Goal: Task Accomplishment & Management: Manage account settings

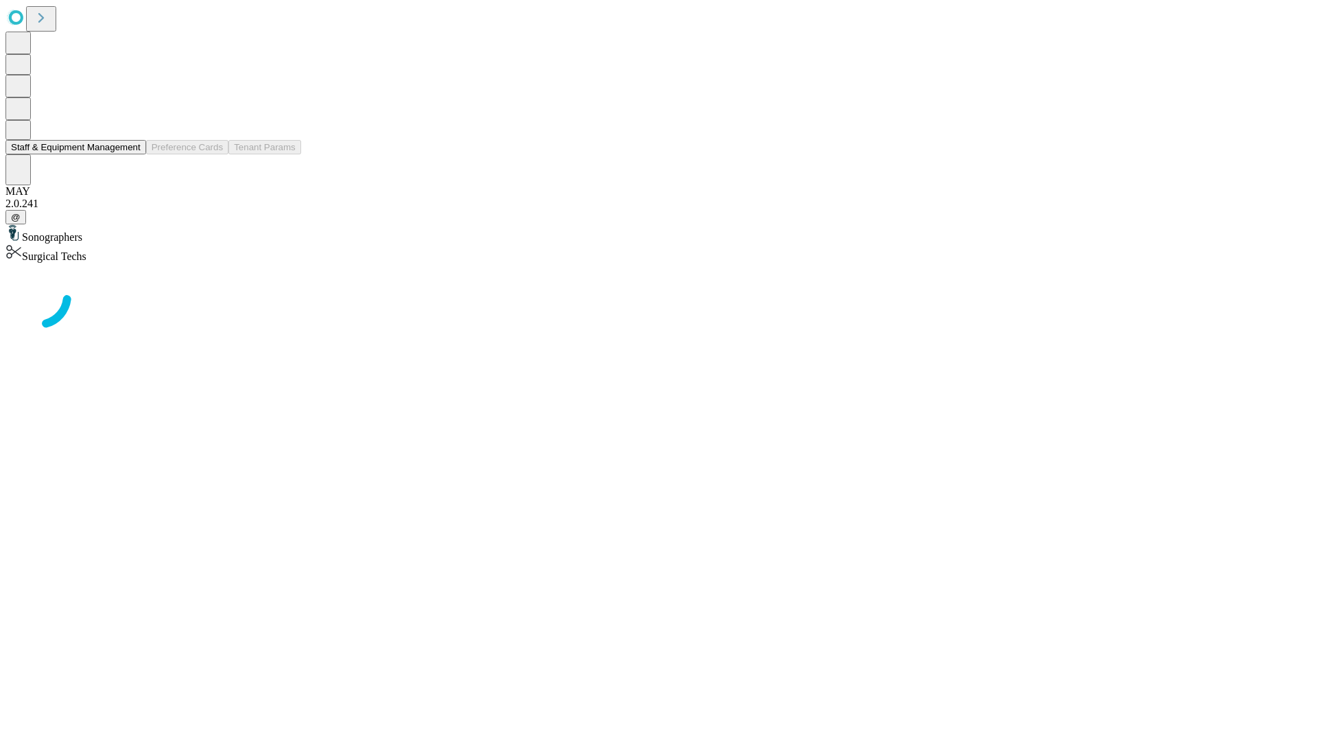
click at [131, 154] on button "Staff & Equipment Management" at bounding box center [75, 147] width 141 height 14
